Goal: Task Accomplishment & Management: Use online tool/utility

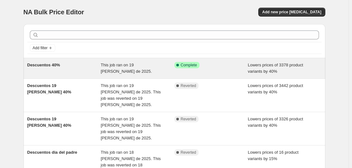
click at [94, 69] on div "Descuentos 40%" at bounding box center [64, 68] width 74 height 13
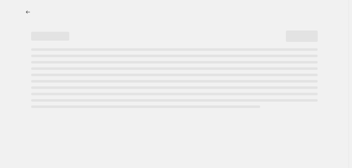
select select "percentage"
select select "collection"
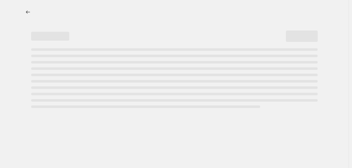
select select "collection"
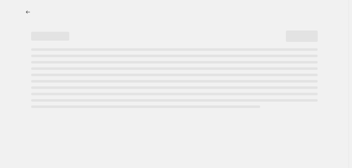
select select "collection"
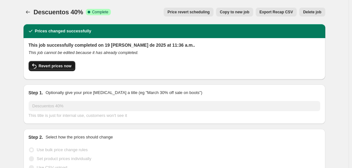
click at [56, 69] on button "Revert prices now" at bounding box center [52, 66] width 47 height 10
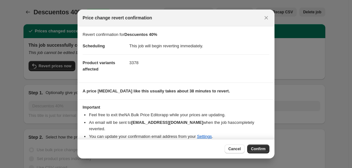
click at [261, 149] on span "Confirm" at bounding box center [258, 149] width 15 height 5
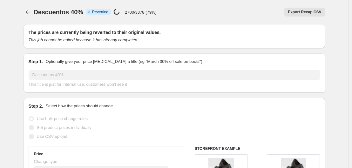
click at [99, 12] on span "Reverting" at bounding box center [100, 12] width 16 height 5
click at [31, 12] on icon "Price change jobs" at bounding box center [28, 12] width 6 height 6
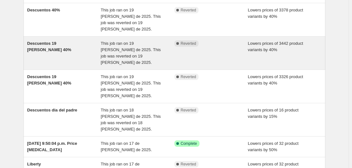
scroll to position [76, 0]
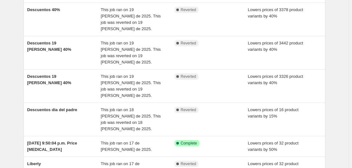
drag, startPoint x: 79, startPoint y: 68, endPoint x: 16, endPoint y: 79, distance: 64.8
click at [16, 79] on div "NA Bulk Price Editor. This page is ready NA Bulk Price Editor Add new price cha…" at bounding box center [174, 126] width 349 height 404
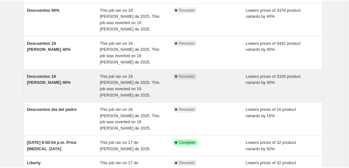
scroll to position [0, 0]
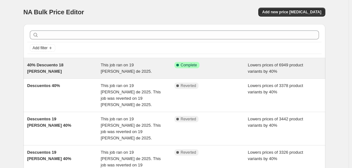
click at [90, 65] on div "40% Descuento 18 [PERSON_NAME]" at bounding box center [64, 68] width 74 height 13
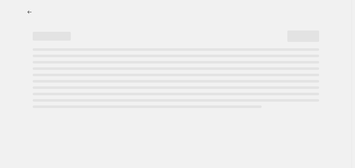
select select "percentage"
select select "collection"
select select "not_equal"
select select "collection"
select select "not_equal"
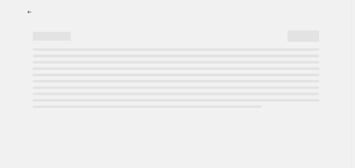
select select "collection"
select select "not_equal"
select select "collection"
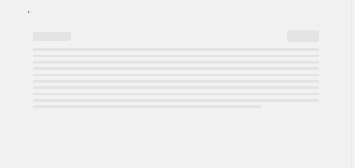
select select "collection"
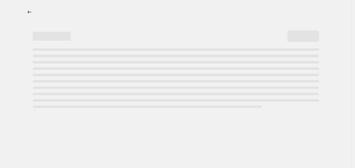
select select "collection"
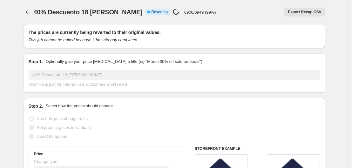
select select "percentage"
select select "collection"
select select "not_equal"
select select "collection"
select select "not_equal"
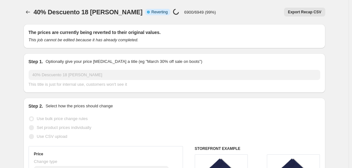
select select "collection"
select select "not_equal"
select select "collection"
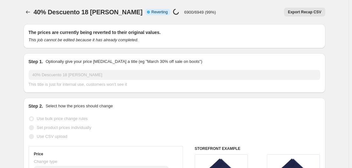
select select "collection"
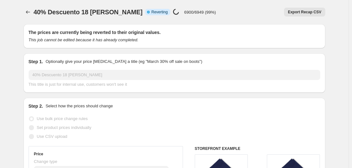
select select "collection"
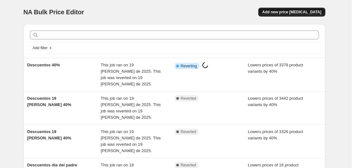
click at [298, 16] on button "Add new price [MEDICAL_DATA]" at bounding box center [291, 12] width 67 height 9
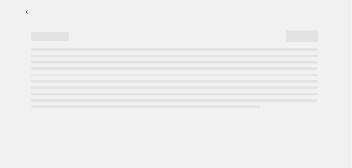
select select "percentage"
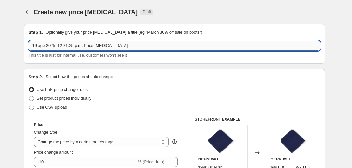
click at [120, 48] on input "19 ago 2025, 12:21:25 p.m. Price [MEDICAL_DATA]" at bounding box center [175, 46] width 292 height 10
type input "40% Descuento 18 [PERSON_NAME]"
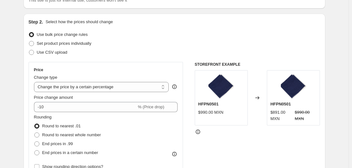
scroll to position [68, 0]
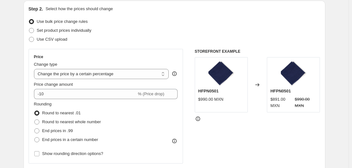
click at [80, 102] on fieldset "Rounding Round to nearest .01 Round to nearest whole number End prices in .99 E…" at bounding box center [67, 122] width 67 height 43
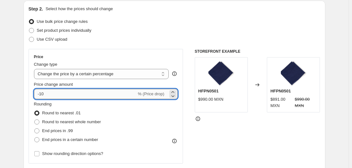
click at [68, 97] on input "-10" at bounding box center [85, 94] width 103 height 10
type input "-1"
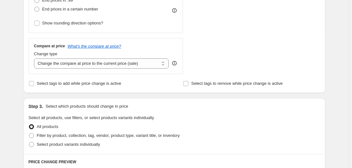
scroll to position [199, 0]
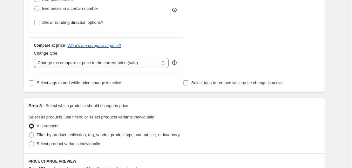
type input "-77"
click at [50, 136] on span "Filter by product, collection, tag, vendor, product type, variant title, or inv…" at bounding box center [108, 135] width 143 height 5
click at [29, 133] on input "Filter by product, collection, tag, vendor, product type, variant title, or inv…" at bounding box center [29, 133] width 0 height 0
radio input "true"
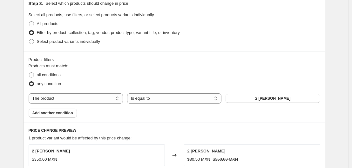
scroll to position [302, 0]
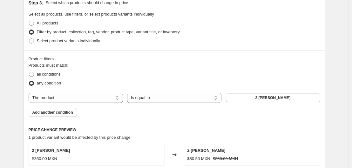
click at [74, 105] on div "Products must match: all conditions any condition The product The product's col…" at bounding box center [175, 89] width 292 height 55
click at [68, 99] on select "The product The product's collection The product's tag The product's vendor The…" at bounding box center [76, 98] width 94 height 10
click at [141, 92] on div "Products must match: all conditions any condition The product The product's col…" at bounding box center [175, 89] width 292 height 55
click at [142, 95] on select "Is equal to Is not equal to" at bounding box center [174, 98] width 94 height 10
select select "not_equal"
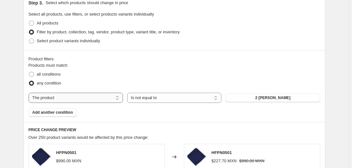
click at [87, 99] on select "The product The product's collection The product's tag The product's vendor The…" at bounding box center [76, 98] width 94 height 10
select select "collection"
click at [248, 101] on button "CAMISAS PIQUÉ" at bounding box center [273, 97] width 94 height 9
click at [252, 100] on button "CAMISAS PIQUÉ" at bounding box center [273, 97] width 94 height 9
click at [240, 97] on button "CAMISAS PIQUÉ" at bounding box center [273, 97] width 94 height 9
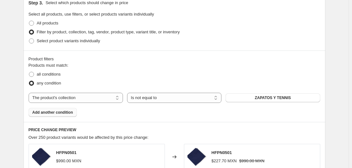
click at [58, 114] on span "Add another condition" at bounding box center [52, 112] width 41 height 5
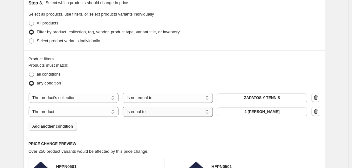
click at [136, 115] on select "Is equal to Is not equal to" at bounding box center [168, 112] width 90 height 10
select select "not_equal"
click at [77, 111] on select "The product The product's collection The product's tag The product's vendor The…" at bounding box center [74, 112] width 90 height 10
select select "collection"
click at [258, 114] on span "CAMISAS PIQUÉ" at bounding box center [262, 111] width 31 height 5
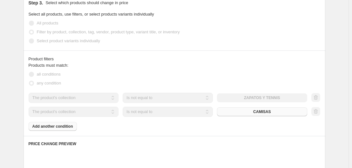
click at [61, 128] on div "Products must match: all conditions any condition The product The product's col…" at bounding box center [175, 96] width 292 height 69
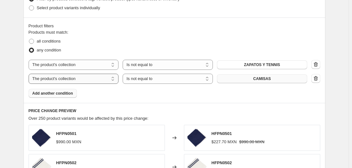
scroll to position [335, 0]
click at [64, 96] on span "Add another condition" at bounding box center [52, 93] width 41 height 5
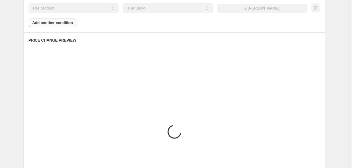
scroll to position [419, 0]
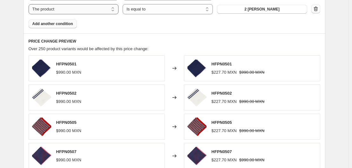
click at [90, 12] on select "The product The product's collection The product's tag The product's vendor The…" at bounding box center [74, 9] width 90 height 10
select select "collection"
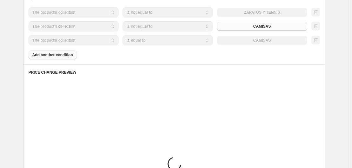
scroll to position [387, 0]
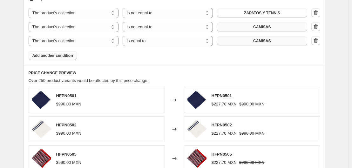
click at [261, 43] on span "CAMISAS" at bounding box center [261, 40] width 17 height 5
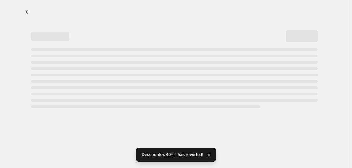
select select "percentage"
select select "collection"
select select "not_equal"
select select "collection"
select select "not_equal"
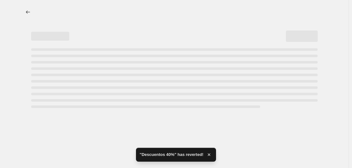
select select "collection"
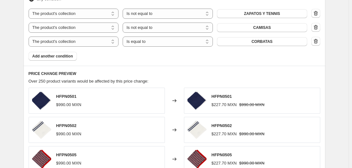
scroll to position [387, 0]
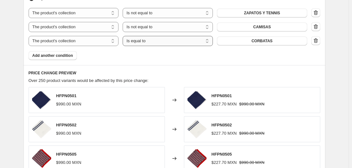
click at [177, 41] on select "Is equal to Is not equal to" at bounding box center [168, 41] width 90 height 10
select select "not_equal"
click at [55, 60] on button "Add another condition" at bounding box center [53, 55] width 48 height 9
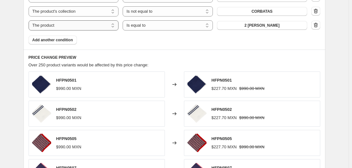
scroll to position [417, 0]
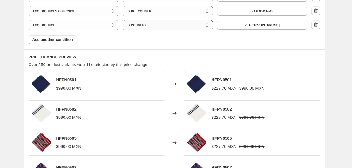
click at [139, 24] on select "Is equal to Is not equal to" at bounding box center [168, 25] width 90 height 10
click at [93, 26] on select "The product The product's collection The product's tag The product's vendor The…" at bounding box center [74, 25] width 90 height 10
select select "collection"
click at [240, 30] on button "CAMISAS" at bounding box center [262, 25] width 90 height 9
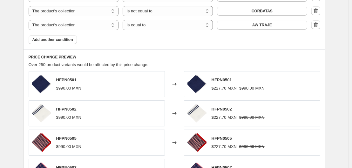
click at [66, 39] on span "Add another condition" at bounding box center [52, 39] width 41 height 5
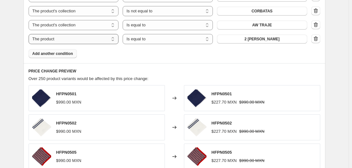
click at [100, 43] on select "The product The product's collection The product's tag The product's vendor The…" at bounding box center [74, 39] width 90 height 10
select select "collection"
click at [255, 38] on span "AW TRAJE" at bounding box center [262, 39] width 20 height 5
click at [54, 55] on span "Add another condition" at bounding box center [52, 53] width 41 height 5
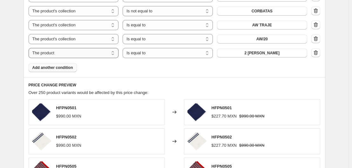
click at [89, 55] on select "The product The product's collection The product's tag The product's vendor The…" at bounding box center [74, 53] width 90 height 10
select select "collection"
click at [255, 51] on span "AW TRAJE" at bounding box center [262, 53] width 20 height 5
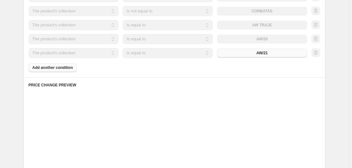
click at [56, 69] on div "Products must match: all conditions any condition The product The product's col…" at bounding box center [175, 10] width 292 height 125
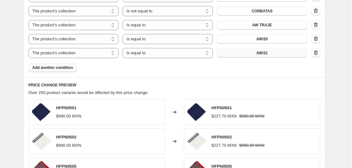
click at [56, 69] on span "Add another condition" at bounding box center [52, 67] width 41 height 5
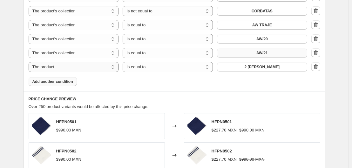
click at [91, 68] on select "The product The product's collection The product's tag The product's vendor The…" at bounding box center [74, 67] width 90 height 10
select select "collection"
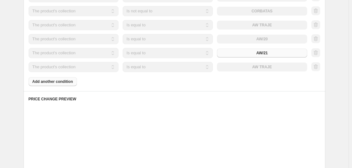
click at [265, 68] on div "The product The product's collection The product's tag The product's vendor The…" at bounding box center [168, 67] width 279 height 10
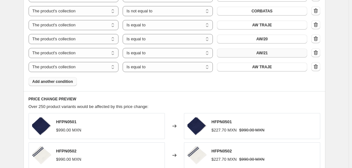
click at [265, 68] on span "AW TRAJE" at bounding box center [262, 67] width 20 height 5
click at [63, 83] on span "Add another condition" at bounding box center [52, 81] width 41 height 5
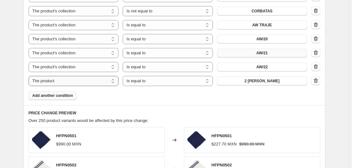
click at [62, 81] on select "The product The product's collection The product's tag The product's vendor The…" at bounding box center [74, 81] width 90 height 10
select select "collection"
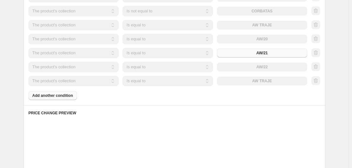
click at [254, 80] on div "The product The product's collection The product's tag The product's vendor The…" at bounding box center [168, 81] width 279 height 10
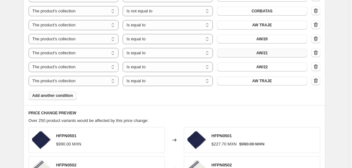
click at [254, 80] on button "AW TRAJE" at bounding box center [262, 81] width 90 height 9
click at [56, 99] on button "Add another condition" at bounding box center [53, 95] width 48 height 9
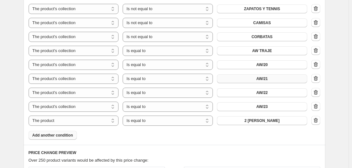
scroll to position [393, 0]
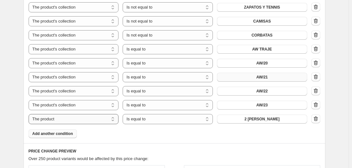
click at [98, 116] on select "The product The product's collection The product's tag The product's vendor The…" at bounding box center [74, 119] width 90 height 10
select select "collection"
click at [269, 120] on span "AW TRAJE" at bounding box center [262, 119] width 20 height 5
click at [52, 135] on span "Add another condition" at bounding box center [52, 133] width 41 height 5
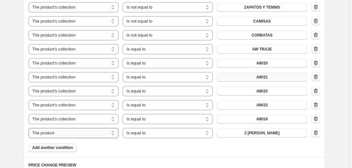
click at [97, 133] on select "The product The product's collection The product's tag The product's vendor The…" at bounding box center [74, 133] width 90 height 10
select select "collection"
click at [266, 134] on span "AW TRAJE" at bounding box center [262, 133] width 20 height 5
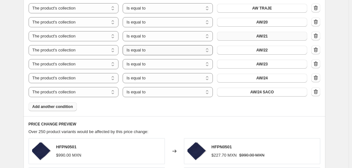
scroll to position [435, 0]
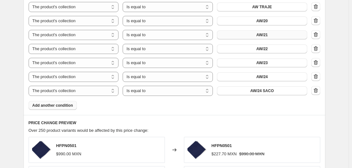
click at [63, 105] on span "Add another condition" at bounding box center [52, 105] width 41 height 5
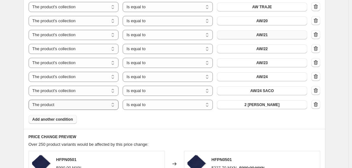
click at [96, 106] on select "The product The product's collection The product's tag The product's vendor The…" at bounding box center [74, 105] width 90 height 10
select select "collection"
click at [257, 105] on span "AW TRAJE" at bounding box center [262, 104] width 20 height 5
click at [58, 120] on span "Add another condition" at bounding box center [52, 119] width 41 height 5
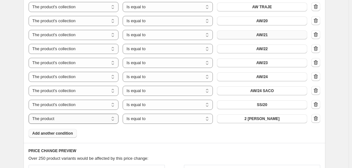
click at [89, 119] on select "The product The product's collection The product's tag The product's vendor The…" at bounding box center [74, 119] width 90 height 10
select select "collection"
click at [269, 118] on span "AW TRAJE" at bounding box center [262, 118] width 20 height 5
click at [49, 136] on button "Add another condition" at bounding box center [53, 133] width 48 height 9
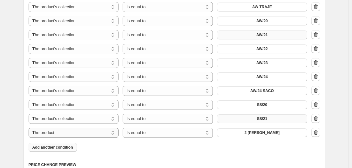
click at [105, 132] on select "The product The product's collection The product's tag The product's vendor The…" at bounding box center [74, 133] width 90 height 10
select select "collection"
click at [265, 133] on span "AW TRAJE" at bounding box center [262, 132] width 20 height 5
click at [55, 150] on span "Add another condition" at bounding box center [52, 147] width 41 height 5
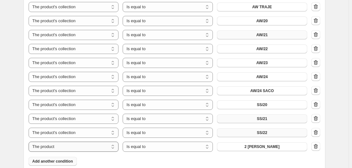
click at [92, 148] on select "The product The product's collection The product's tag The product's vendor The…" at bounding box center [74, 147] width 90 height 10
select select "collection"
click at [261, 146] on span "AW TRAJE" at bounding box center [262, 146] width 20 height 5
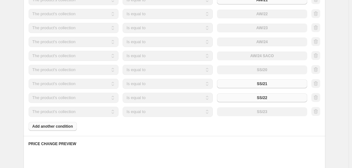
scroll to position [471, 0]
click at [50, 127] on div "Products must match: all conditions any condition The product The product's col…" at bounding box center [175, 11] width 292 height 237
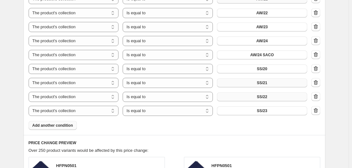
click at [50, 127] on span "Add another condition" at bounding box center [52, 125] width 41 height 5
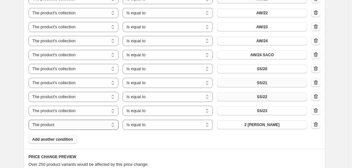
click at [81, 125] on select "The product The product's collection The product's tag The product's vendor The…" at bounding box center [74, 125] width 90 height 10
select select "collection"
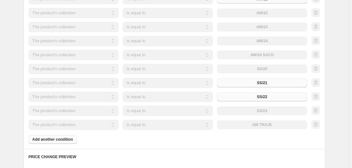
click at [265, 126] on div "The product The product's collection The product's tag The product's vendor The…" at bounding box center [168, 125] width 279 height 10
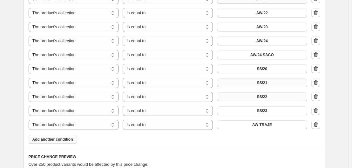
click at [265, 126] on span "AW TRAJE" at bounding box center [262, 124] width 20 height 5
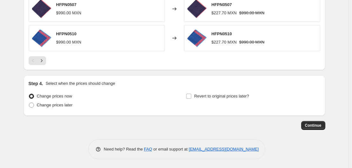
scroll to position [735, 0]
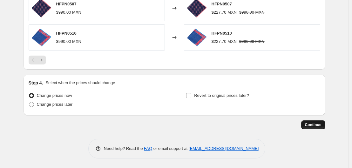
click at [313, 124] on span "Continue" at bounding box center [313, 124] width 17 height 5
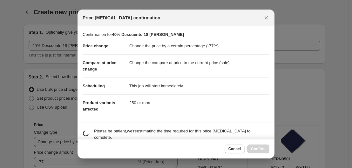
scroll to position [0, 0]
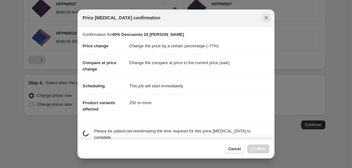
click at [269, 16] on icon "Close" at bounding box center [266, 18] width 6 height 6
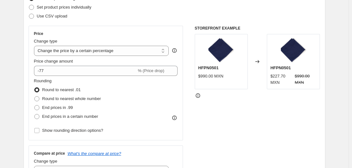
scroll to position [90, 0]
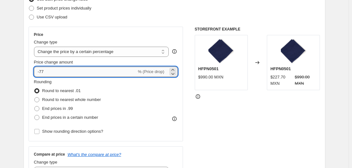
click at [65, 71] on input "-77" at bounding box center [85, 72] width 103 height 10
type input "-7"
type input "-2"
type input "-40"
click at [219, 127] on div "STOREFRONT EXAMPLE HFPN0501 $990.00 MXN Changed to HFPN0501 $227.70 MXN $990.00…" at bounding box center [258, 105] width 126 height 156
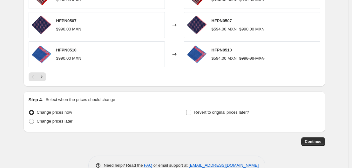
scroll to position [735, 0]
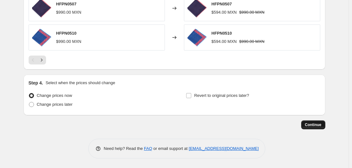
click at [310, 124] on span "Continue" at bounding box center [313, 124] width 17 height 5
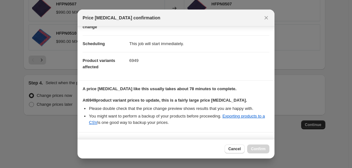
scroll to position [134, 0]
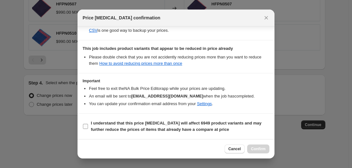
click at [89, 128] on label "I understand that this price [MEDICAL_DATA] will affect 6949 product variants a…" at bounding box center [176, 126] width 187 height 15
click at [88, 128] on input "I understand that this price [MEDICAL_DATA] will affect 6949 product variants a…" at bounding box center [85, 126] width 5 height 5
checkbox input "true"
click at [256, 145] on button "Confirm" at bounding box center [258, 149] width 22 height 9
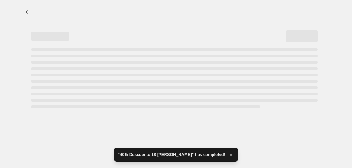
select select "percentage"
select select "collection"
select select "not_equal"
select select "collection"
select select "not_equal"
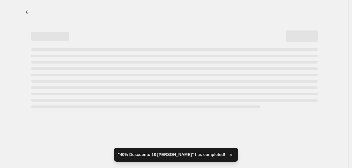
select select "collection"
select select "not_equal"
select select "collection"
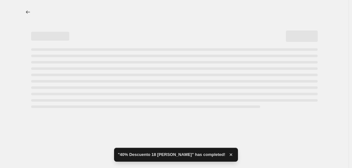
select select "collection"
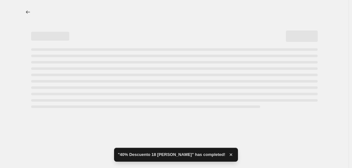
select select "collection"
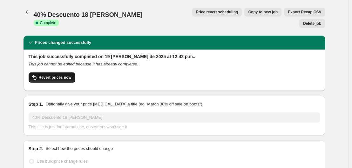
click at [62, 75] on span "Revert prices now" at bounding box center [55, 77] width 33 height 5
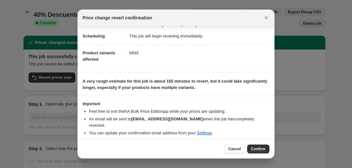
scroll to position [15, 0]
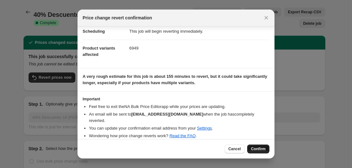
click at [260, 147] on span "Confirm" at bounding box center [258, 149] width 15 height 5
